Goal: Information Seeking & Learning: Learn about a topic

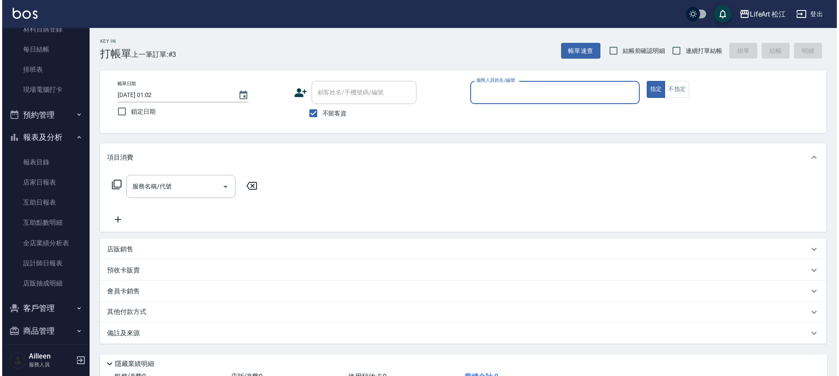
scroll to position [173, 0]
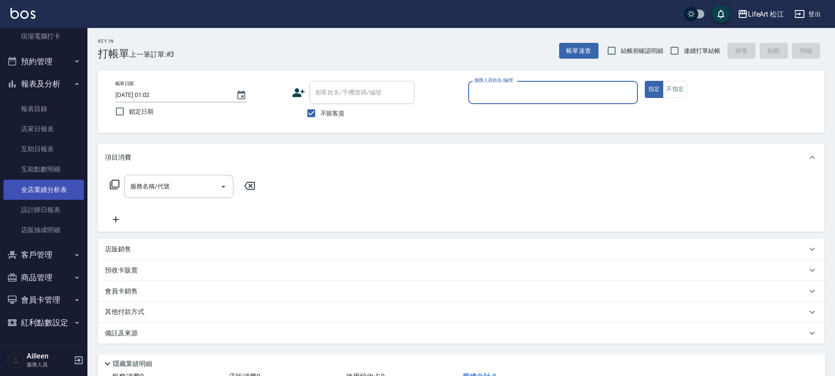
click at [28, 191] on link "全店業績分析表" at bounding box center [43, 190] width 80 height 20
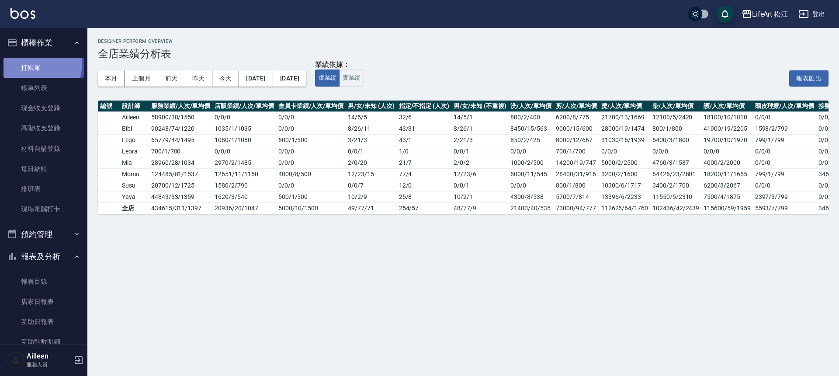
click at [35, 64] on link "打帳單" at bounding box center [43, 68] width 80 height 20
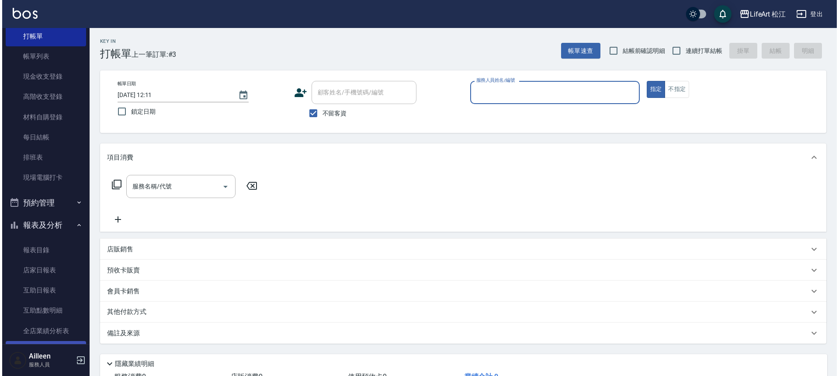
scroll to position [78, 0]
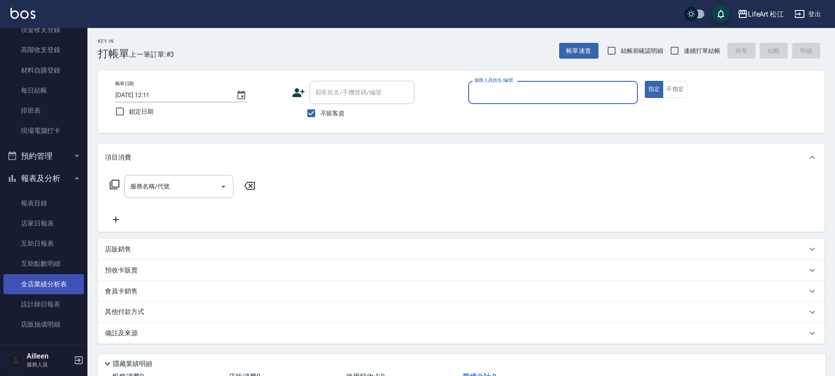
click at [49, 287] on link "全店業績分析表" at bounding box center [43, 284] width 80 height 20
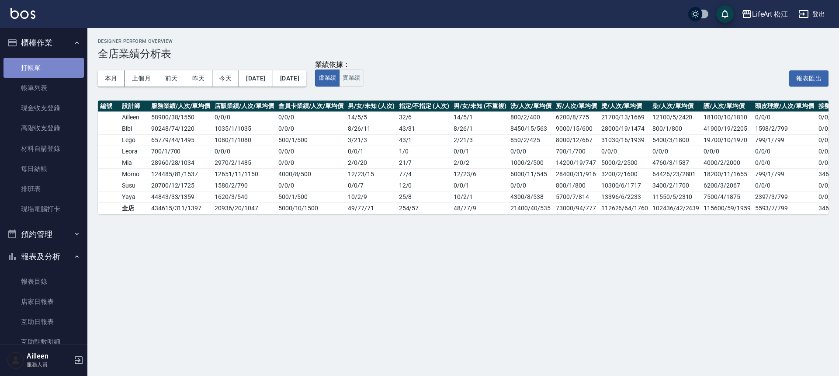
click at [53, 76] on link "打帳單" at bounding box center [43, 68] width 80 height 20
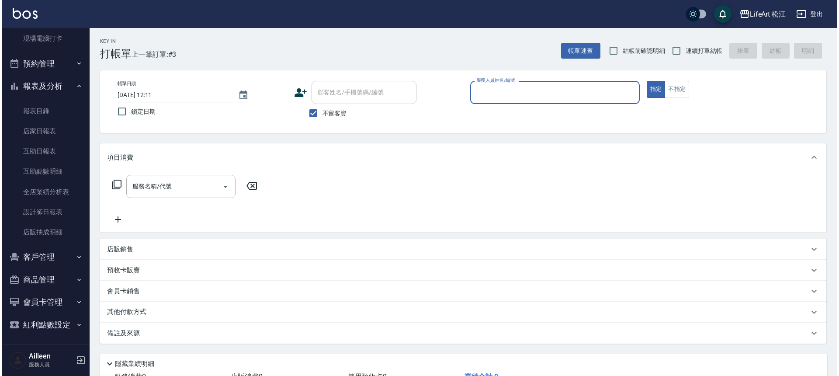
scroll to position [173, 0]
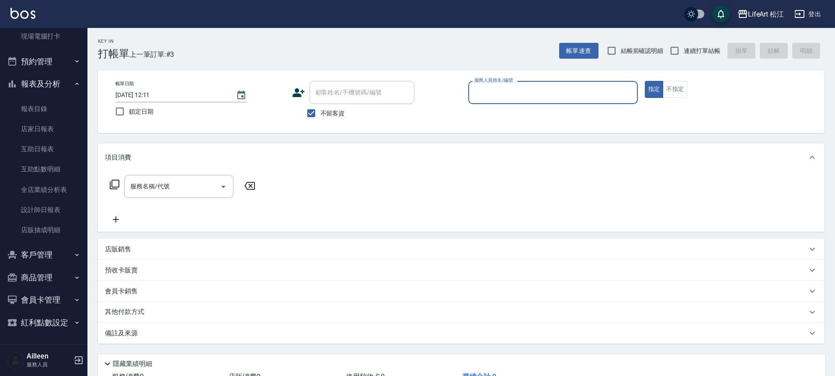
click at [52, 256] on button "客戶管理" at bounding box center [43, 255] width 80 height 23
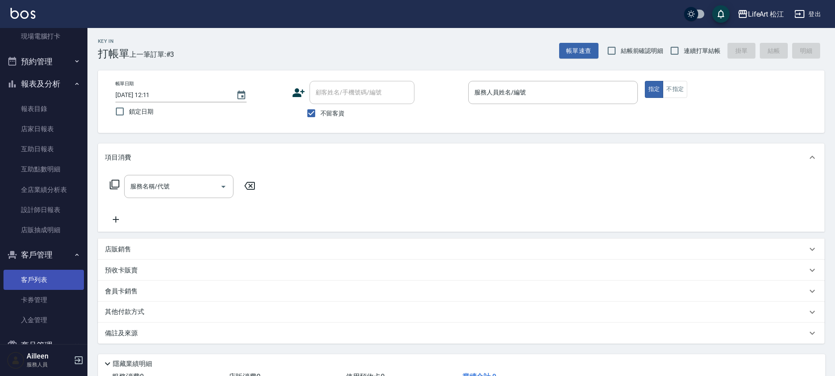
click at [49, 279] on link "客戶列表" at bounding box center [43, 280] width 80 height 20
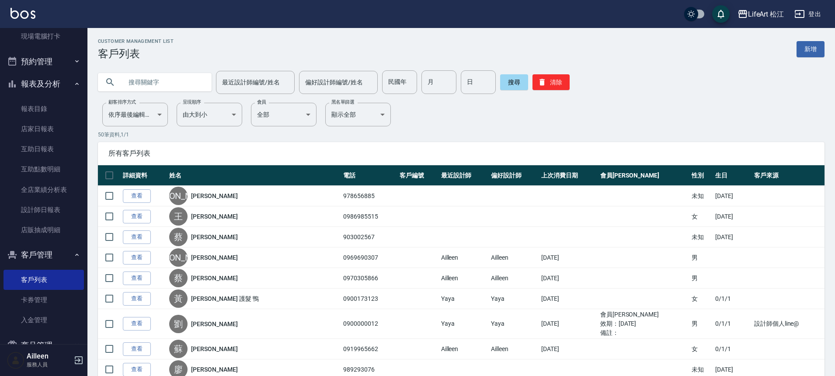
click at [175, 82] on input "text" at bounding box center [163, 82] width 82 height 24
type input "s"
type input "[PERSON_NAME]"
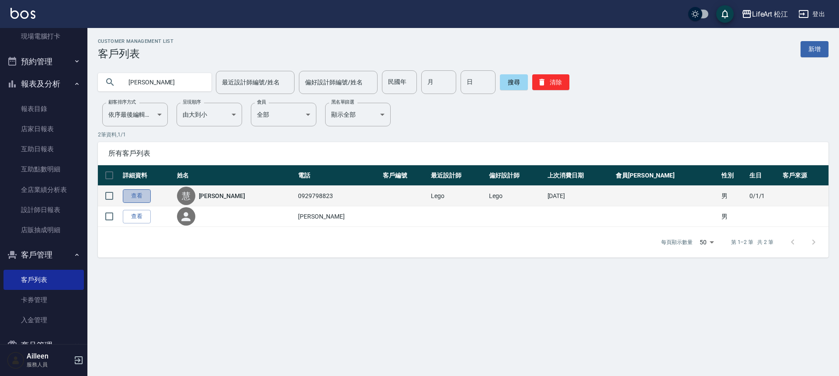
click at [129, 193] on link "查看" at bounding box center [137, 196] width 28 height 14
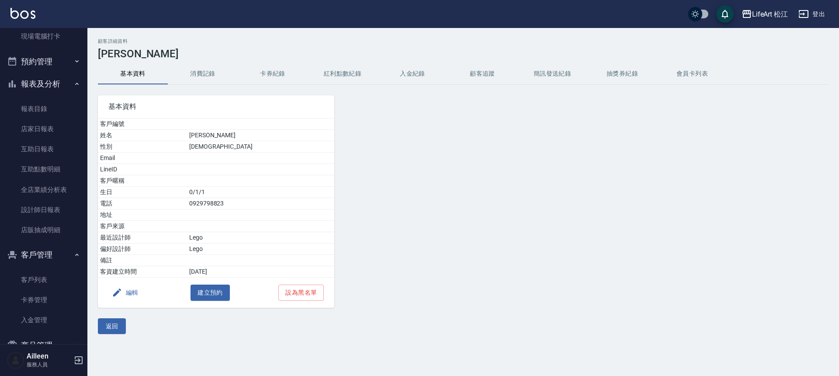
click at [197, 71] on button "消費記錄" at bounding box center [203, 73] width 70 height 21
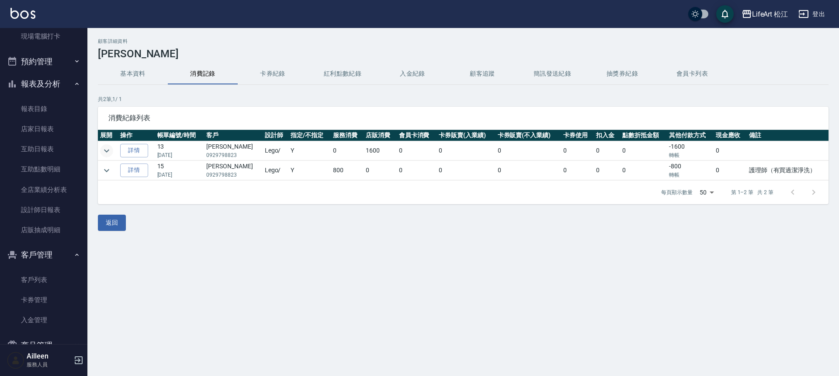
click at [102, 149] on icon "expand row" at bounding box center [106, 151] width 10 height 10
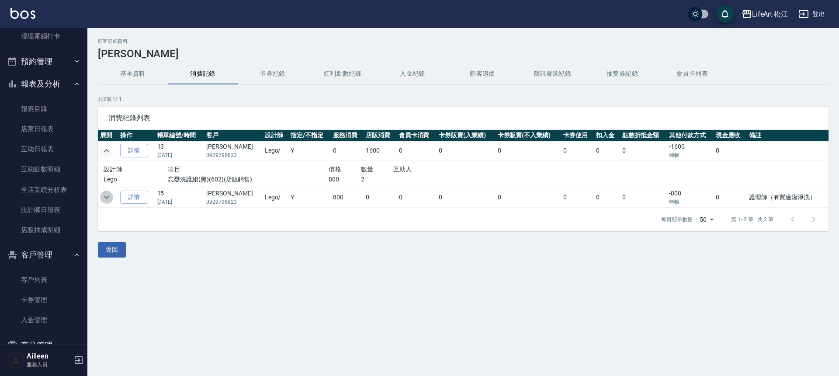
click at [106, 199] on icon "expand row" at bounding box center [106, 197] width 5 height 3
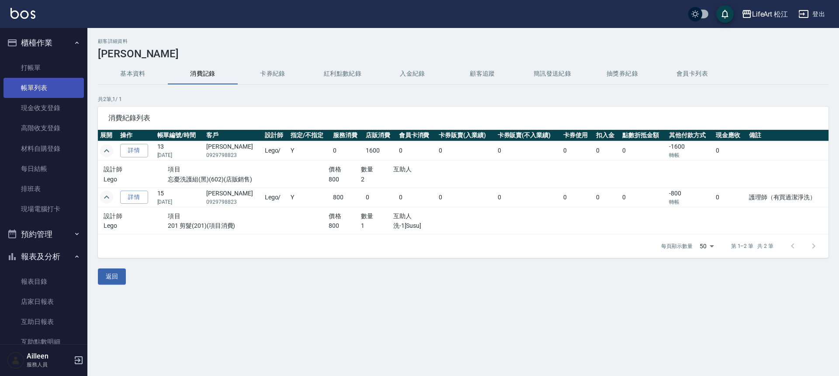
click at [35, 86] on link "帳單列表" at bounding box center [43, 88] width 80 height 20
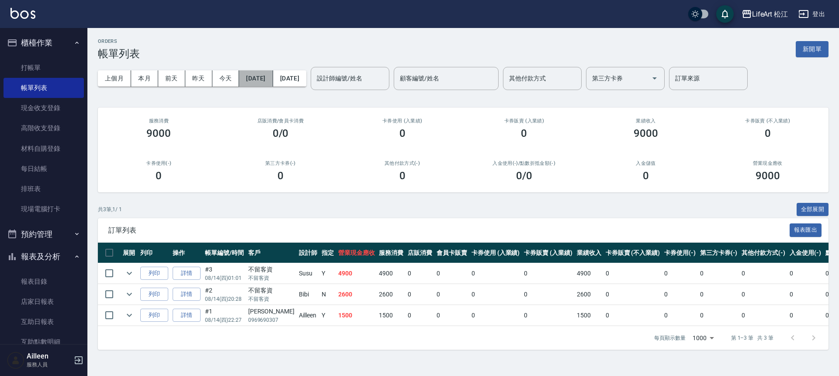
click at [260, 76] on button "[DATE]" at bounding box center [256, 78] width 34 height 16
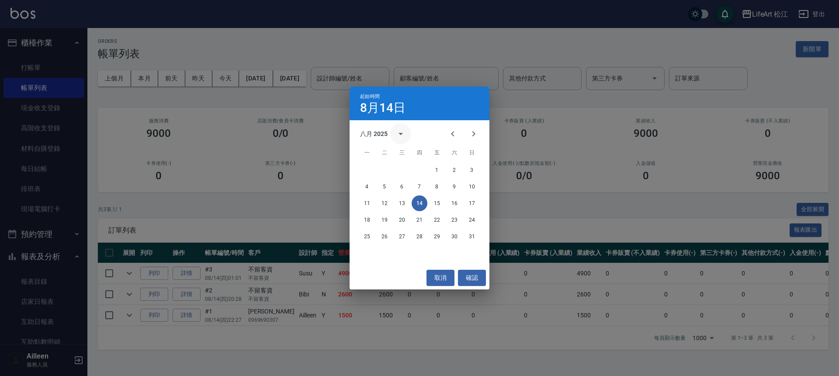
click at [397, 137] on icon "calendar view is open, switch to year view" at bounding box center [401, 134] width 10 height 10
click at [421, 209] on button "2024" at bounding box center [419, 205] width 31 height 16
click at [421, 209] on div "ORDERS 帳單列表 新開單 上個月 本月 [DATE] [DATE] [DATE] [DATE] [DATE] 設計師編號/姓名 設計師編號/姓名 顧客編…" at bounding box center [419, 188] width 839 height 376
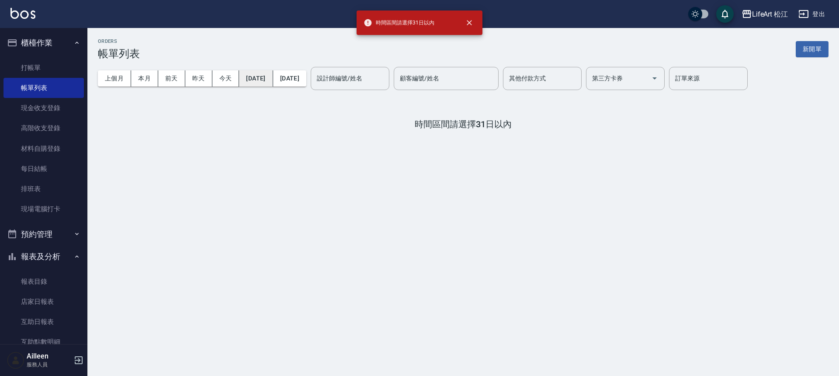
click at [273, 82] on button "[DATE]" at bounding box center [256, 78] width 34 height 16
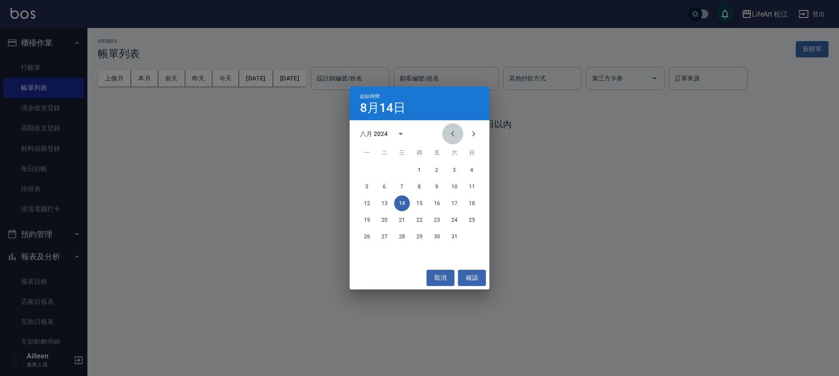
click at [452, 134] on icon "Previous month" at bounding box center [452, 133] width 3 height 5
click at [479, 132] on button "Next month" at bounding box center [473, 133] width 21 height 21
click at [479, 132] on icon "Next month" at bounding box center [474, 134] width 10 height 10
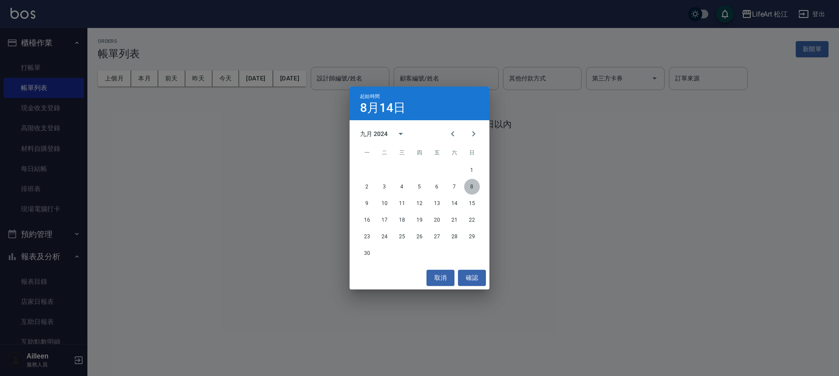
click at [470, 185] on button "8" at bounding box center [472, 187] width 16 height 16
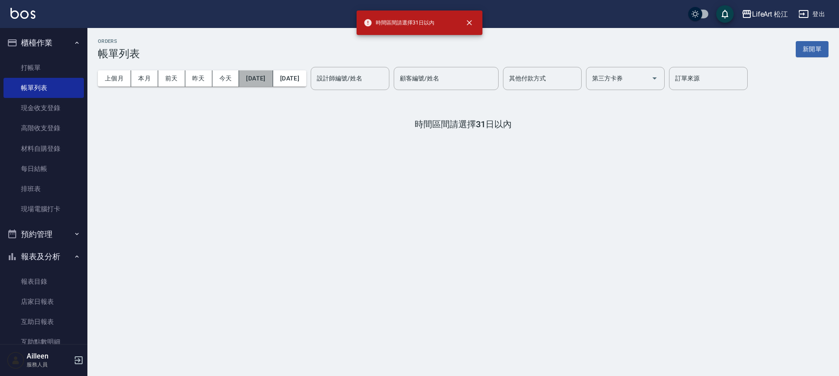
click at [262, 83] on button "[DATE]" at bounding box center [256, 78] width 34 height 16
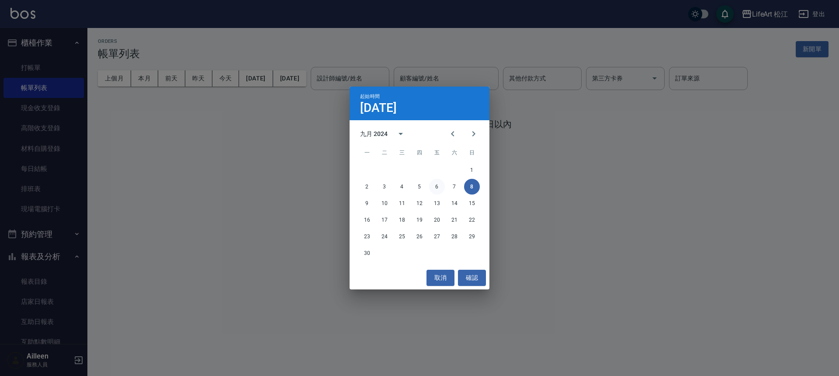
click at [438, 186] on button "6" at bounding box center [437, 187] width 16 height 16
click at [438, 187] on div "ORDERS 帳單列表 新開單 上個月 本月 [DATE] [DATE] [DATE] [DATE] [DATE] 設計師編號/姓名 設計師編號/姓名 顧客編…" at bounding box center [419, 188] width 839 height 376
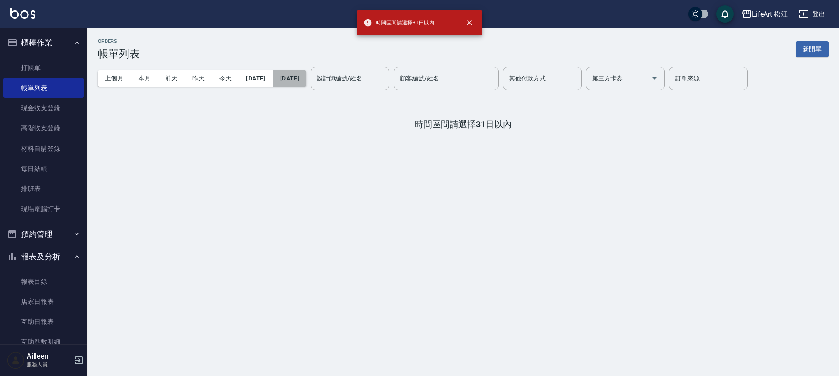
click at [306, 81] on button "[DATE]" at bounding box center [289, 78] width 33 height 16
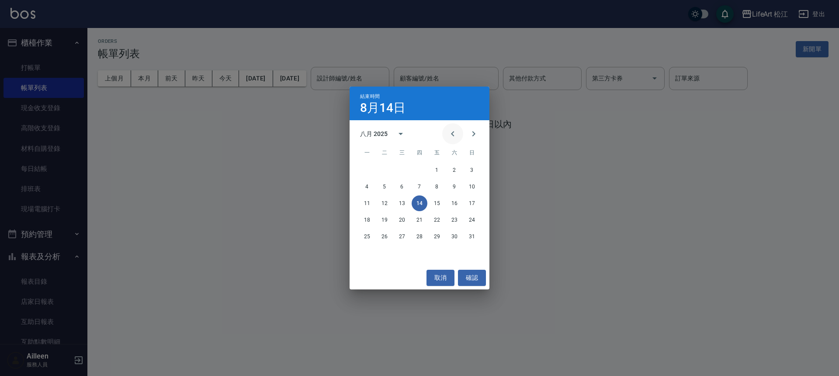
click at [456, 136] on icon "Previous month" at bounding box center [453, 134] width 10 height 10
click at [400, 135] on icon "calendar view is open, switch to year view" at bounding box center [401, 134] width 10 height 10
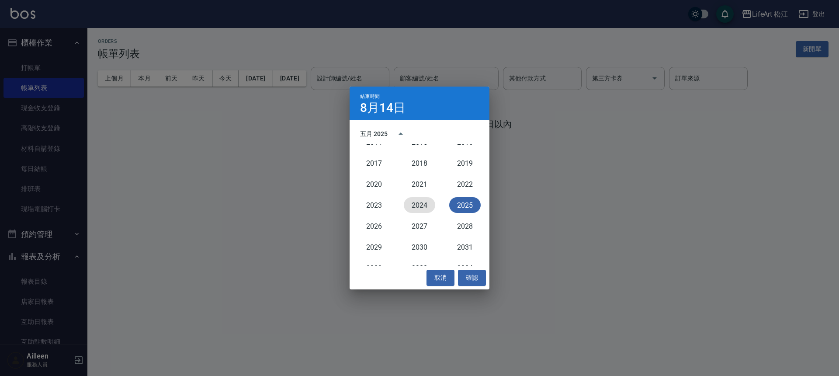
click at [421, 205] on button "2024" at bounding box center [419, 205] width 31 height 16
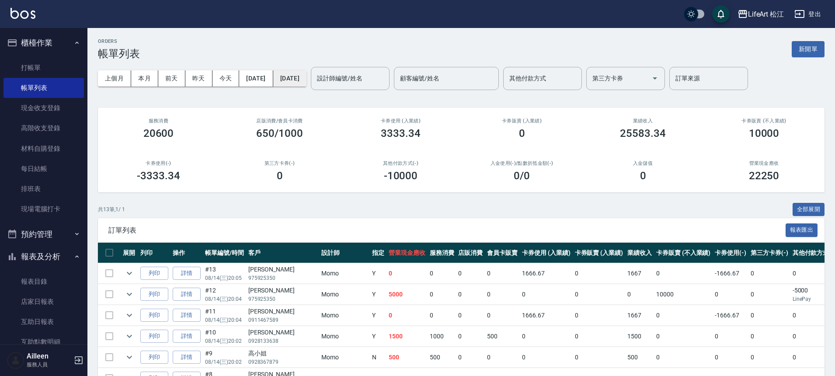
click at [301, 80] on button "[DATE]" at bounding box center [289, 78] width 33 height 16
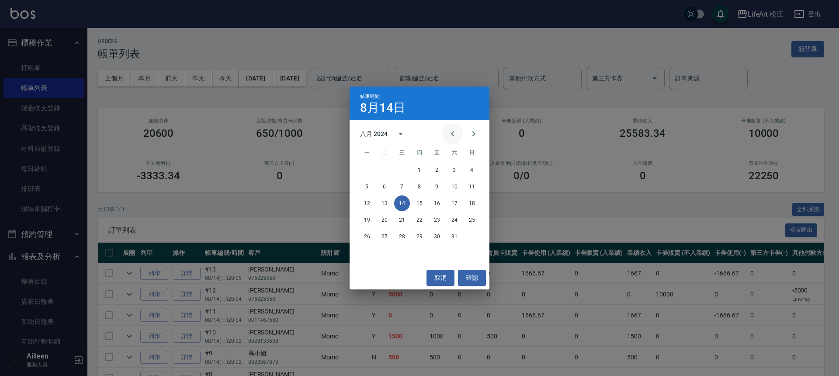
click at [453, 135] on icon "Previous month" at bounding box center [452, 133] width 3 height 5
click at [478, 135] on icon "Next month" at bounding box center [474, 134] width 10 height 10
click at [476, 137] on icon "Next month" at bounding box center [474, 134] width 10 height 10
click at [438, 186] on button "6" at bounding box center [437, 187] width 16 height 16
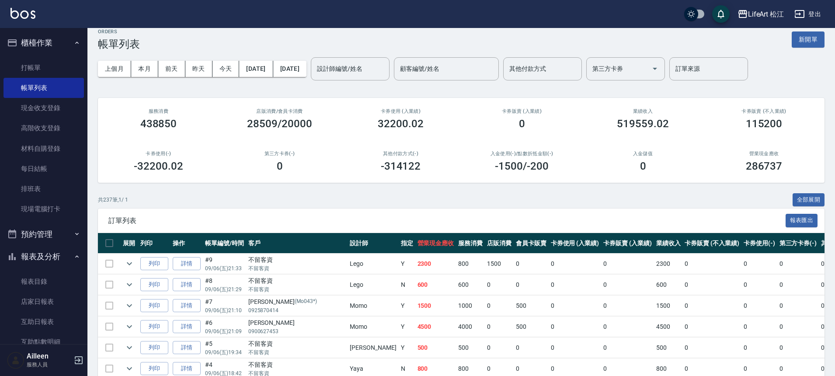
scroll to position [18, 0]
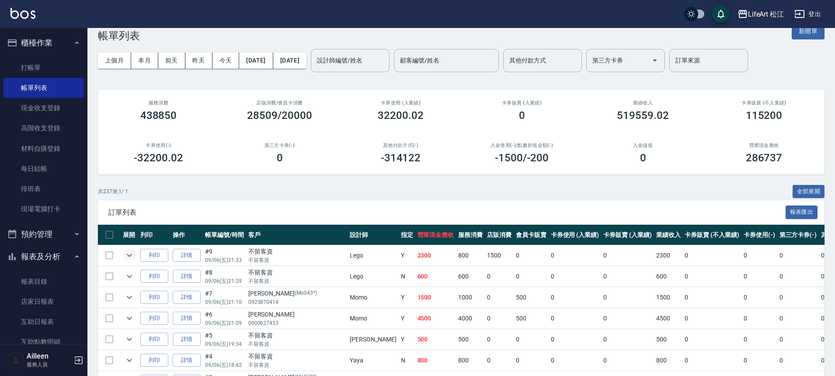
click at [127, 258] on icon "expand row" at bounding box center [129, 255] width 10 height 10
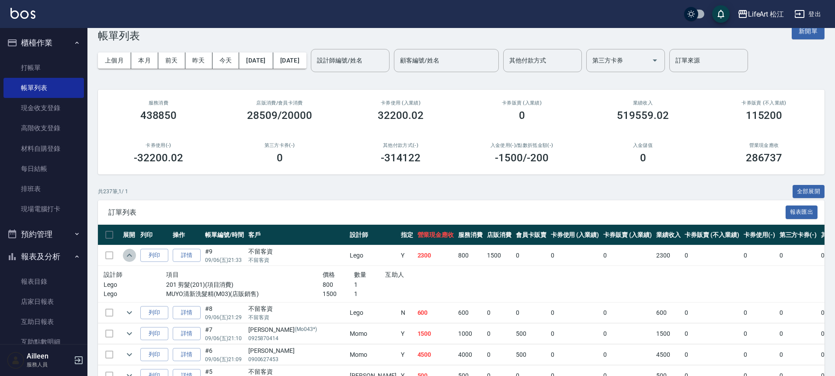
click at [128, 261] on button "expand row" at bounding box center [129, 255] width 13 height 13
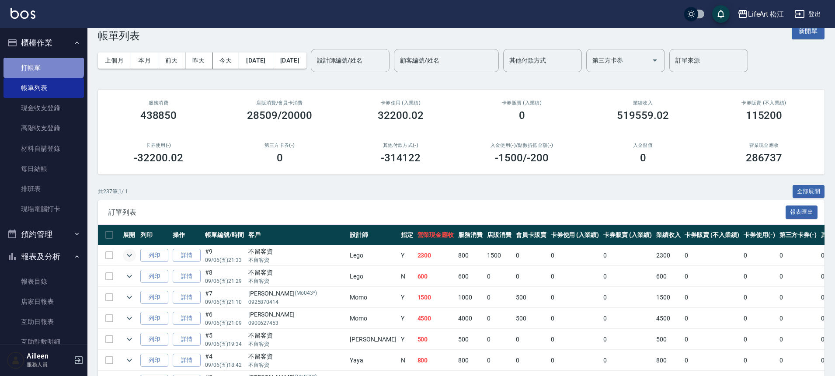
click at [43, 61] on link "打帳單" at bounding box center [43, 68] width 80 height 20
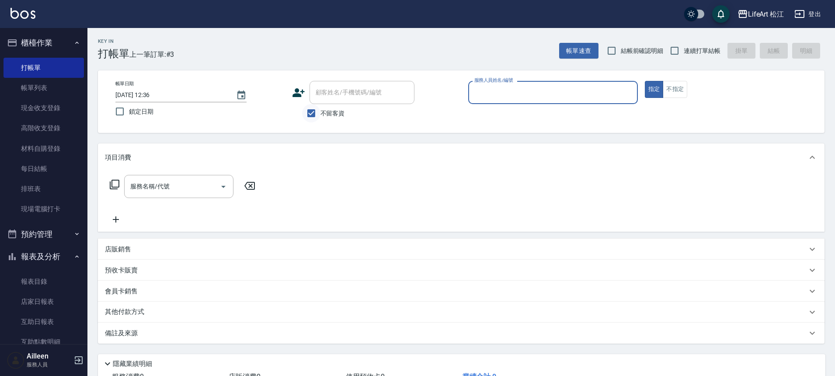
click at [317, 111] on input "不留客資" at bounding box center [311, 113] width 18 height 18
checkbox input "false"
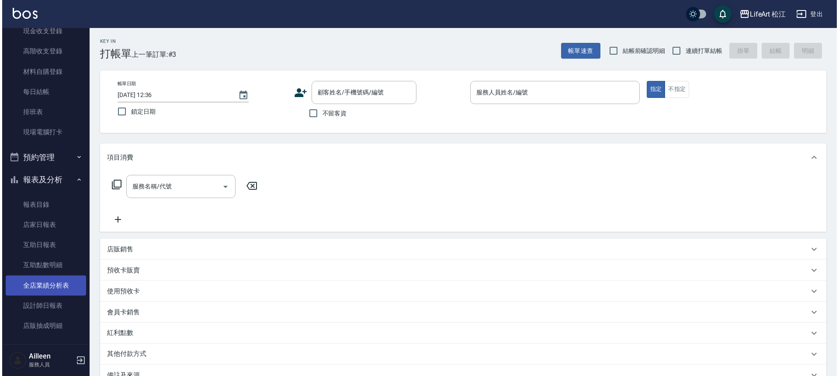
scroll to position [95, 0]
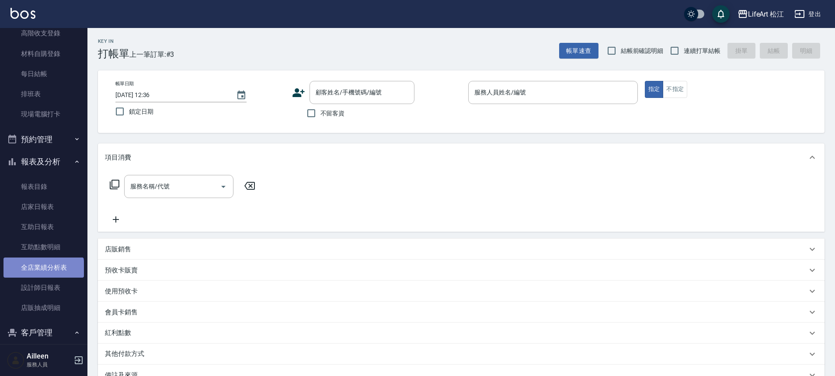
click at [43, 269] on link "全店業績分析表" at bounding box center [43, 268] width 80 height 20
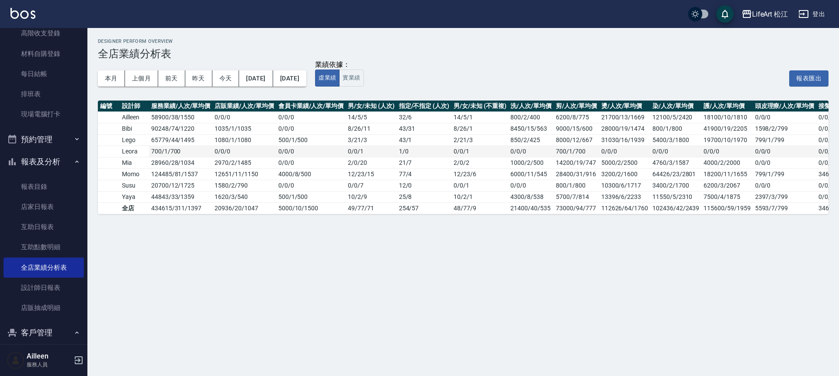
click at [150, 156] on td "700 / 1 / 700" at bounding box center [180, 151] width 63 height 11
click at [149, 145] on td "65779 / 44 / 1495" at bounding box center [180, 139] width 63 height 11
click at [153, 131] on td "90248 / 74 / 1220" at bounding box center [180, 128] width 63 height 11
click at [112, 78] on button "本月" at bounding box center [111, 78] width 27 height 16
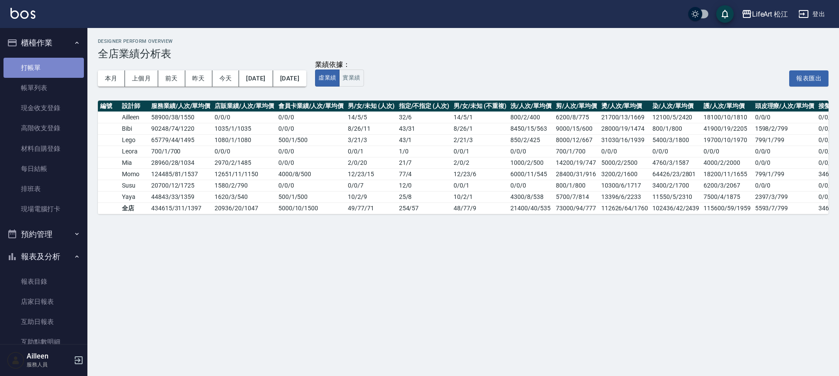
click at [44, 72] on link "打帳單" at bounding box center [43, 68] width 80 height 20
